Goal: Find specific page/section: Find specific page/section

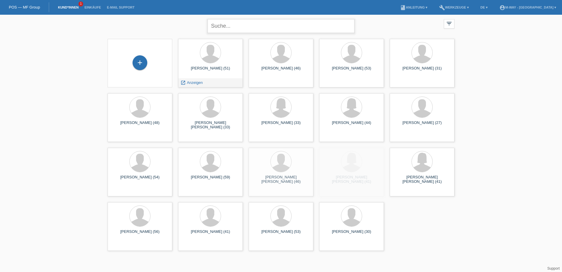
click at [244, 26] on input "text" at bounding box center [281, 26] width 147 height 14
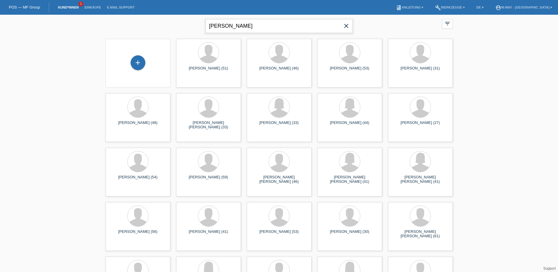
type input "andrea metzger"
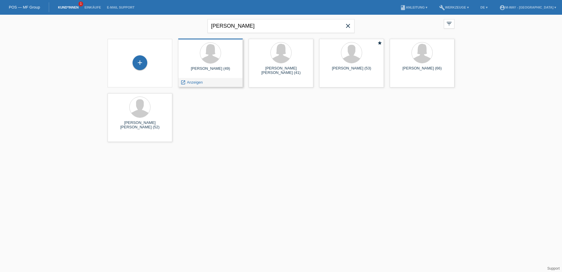
click at [224, 69] on div "Andrea Metzger (49)" at bounding box center [210, 70] width 55 height 9
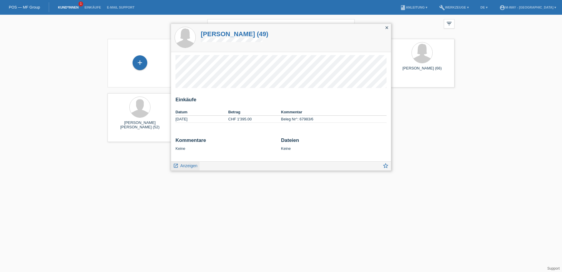
click at [189, 166] on span "Anzeigen" at bounding box center [188, 165] width 17 height 5
